Goal: Obtain resource: Download file/media

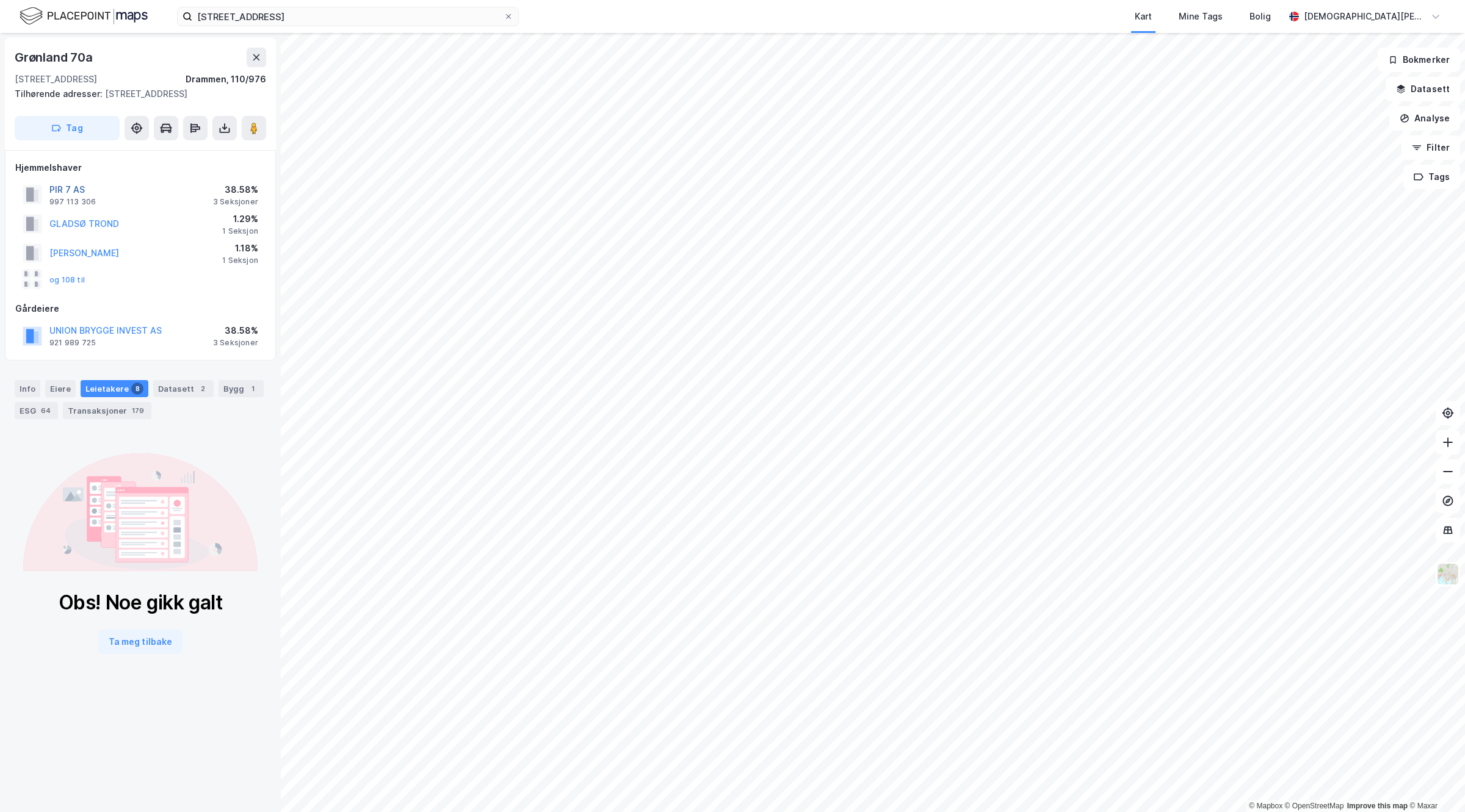
click at [0, 0] on button "PIR 7 AS" at bounding box center [0, 0] width 0 height 0
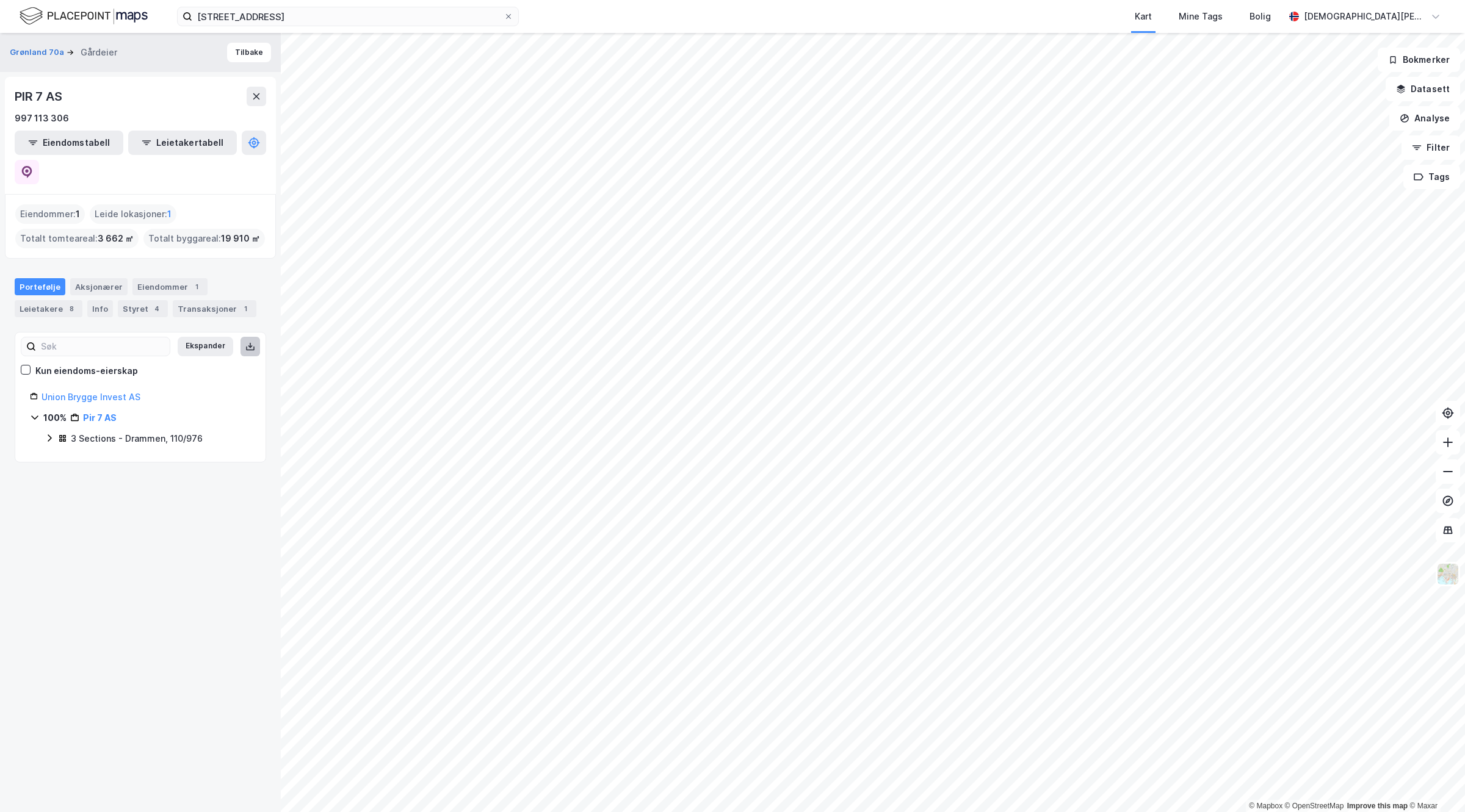
click at [244, 337] on button at bounding box center [251, 347] width 19 height 19
click at [37, 52] on button "Grønland 70a" at bounding box center [38, 52] width 57 height 12
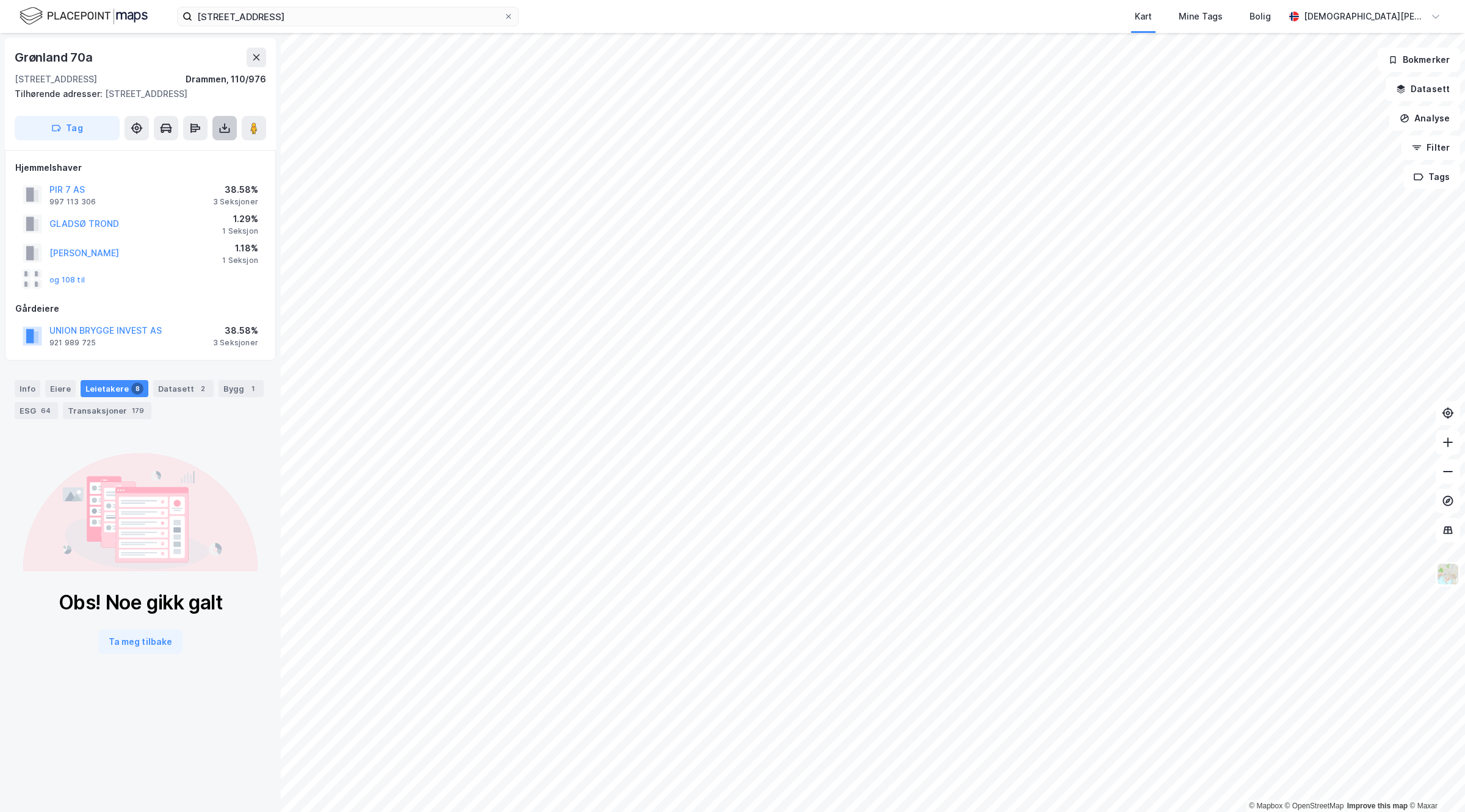
click at [218, 140] on button at bounding box center [225, 128] width 25 height 25
click at [214, 163] on div "Last ned grunnbok" at bounding box center [171, 152] width 130 height 19
